Goal: Task Accomplishment & Management: Manage account settings

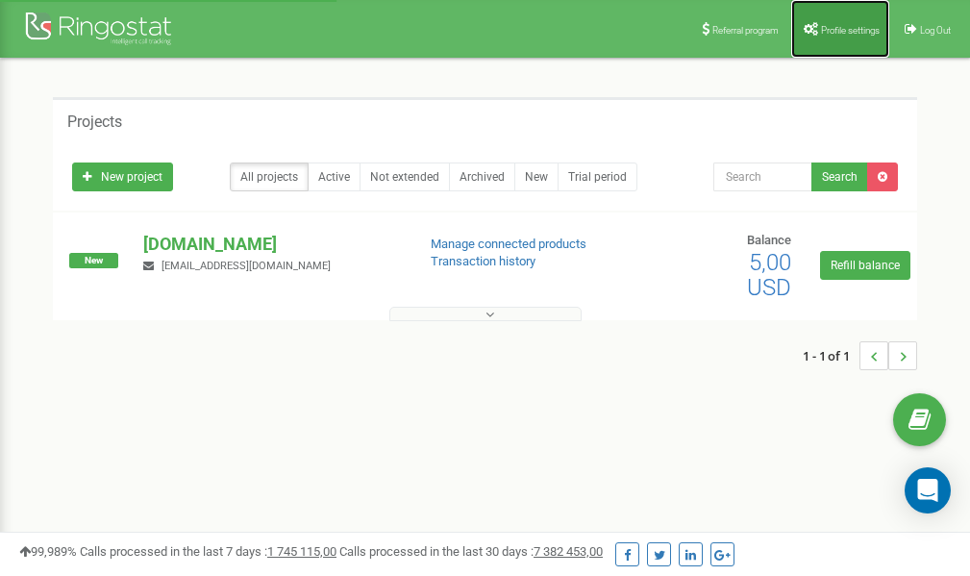
click at [849, 30] on span "Profile settings" at bounding box center [850, 30] width 59 height 11
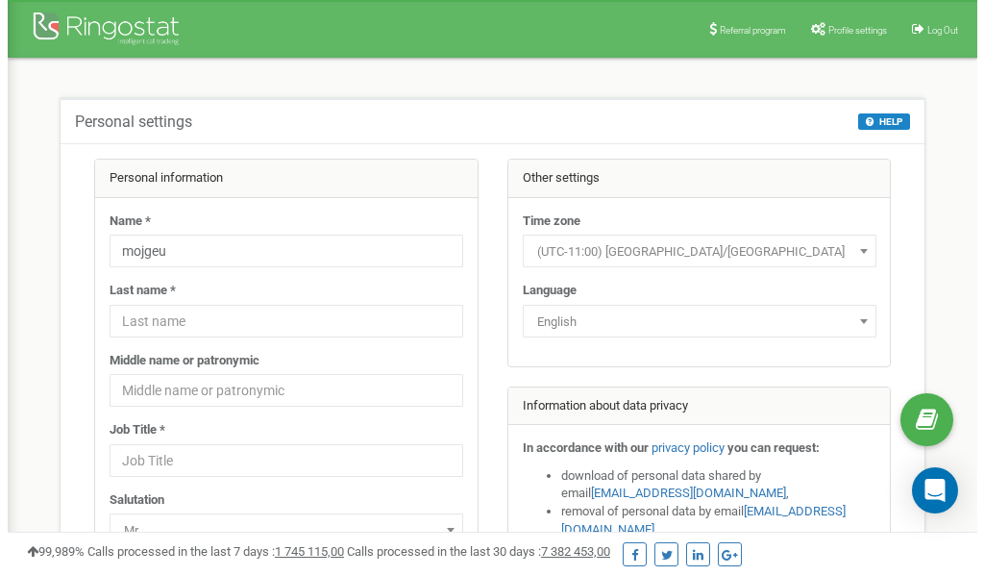
scroll to position [96, 0]
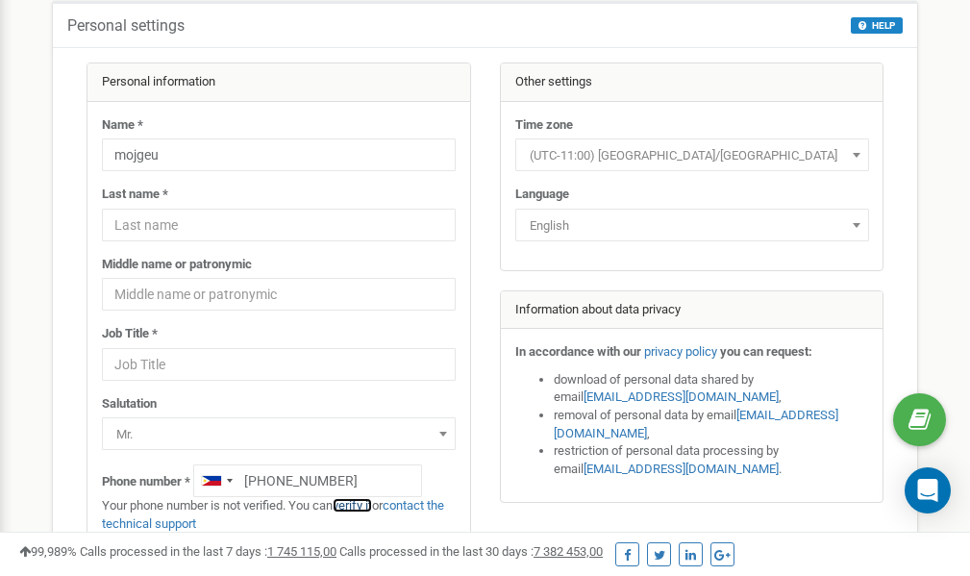
click at [360, 504] on link "verify it" at bounding box center [351, 505] width 39 height 14
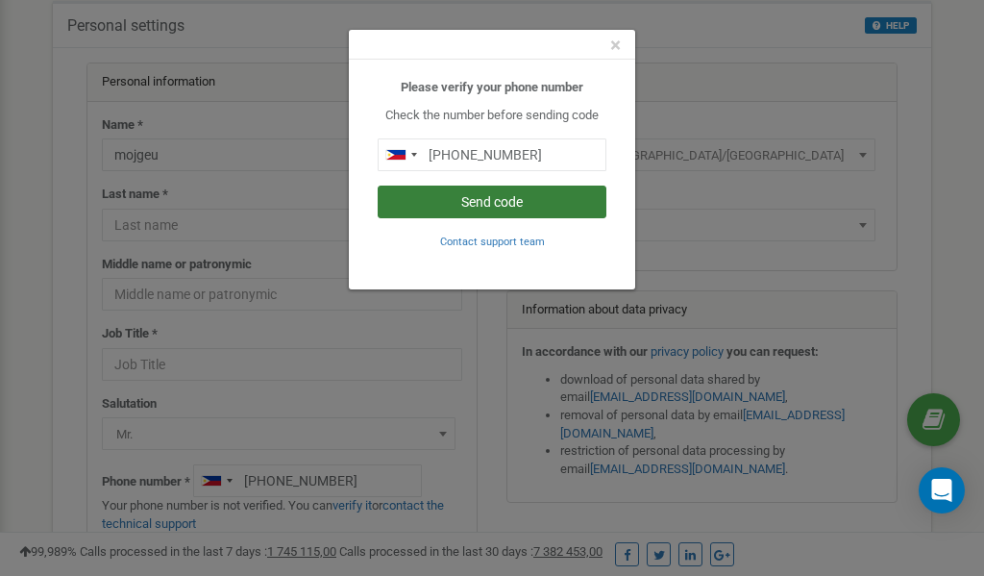
click at [507, 204] on button "Send code" at bounding box center [492, 201] width 229 height 33
